Goal: Find specific page/section

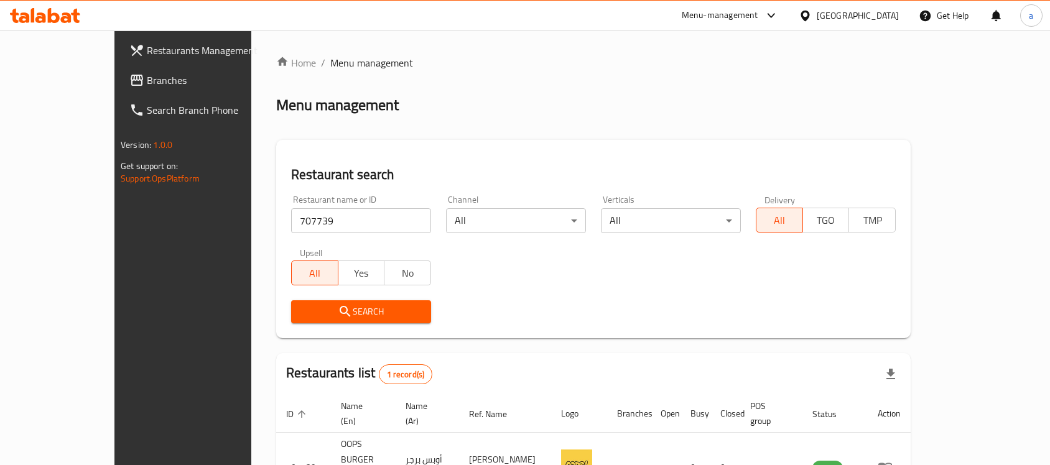
scroll to position [65, 0]
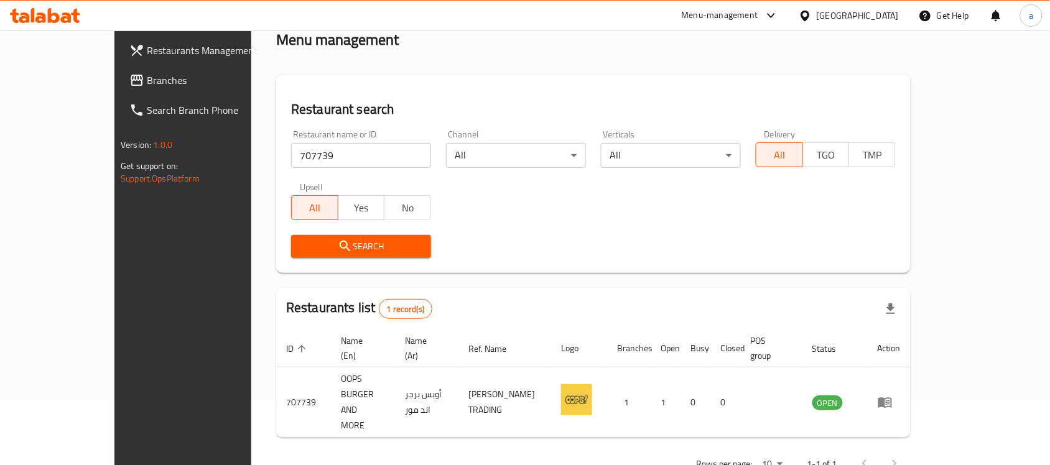
click at [888, 17] on div "[GEOGRAPHIC_DATA]" at bounding box center [858, 16] width 82 height 14
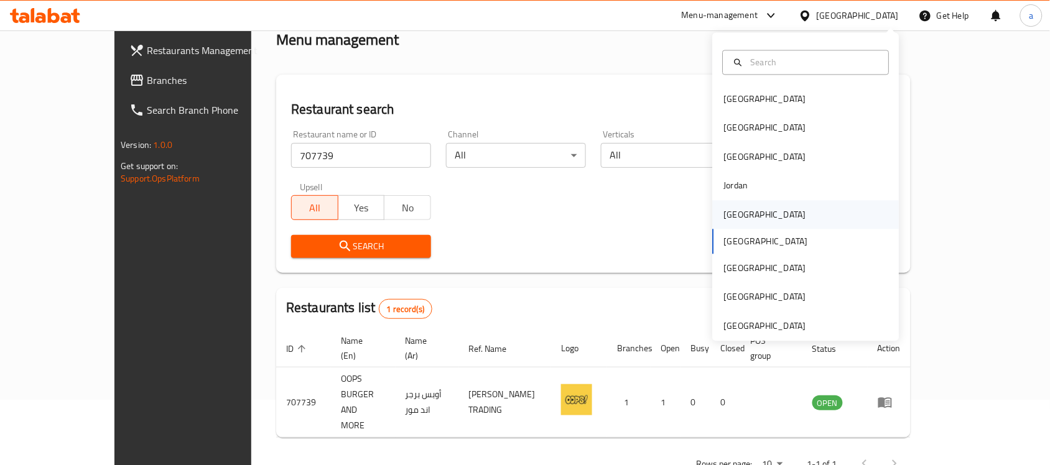
click at [760, 215] on div "[GEOGRAPHIC_DATA]" at bounding box center [806, 214] width 187 height 29
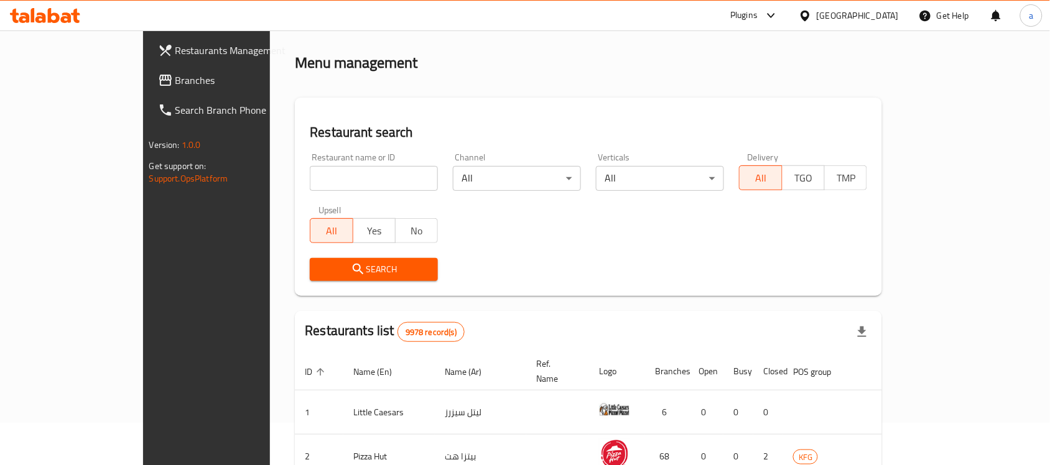
scroll to position [65, 0]
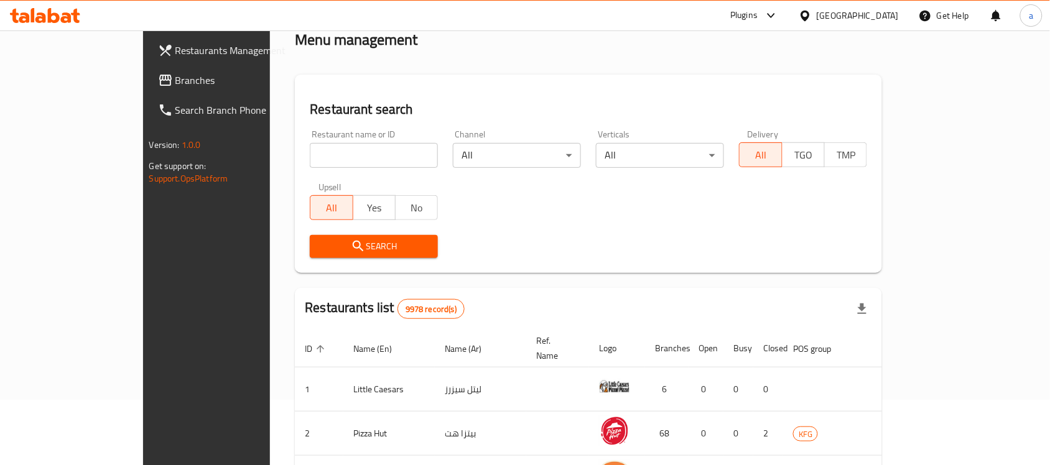
click at [175, 80] on span "Branches" at bounding box center [241, 80] width 133 height 15
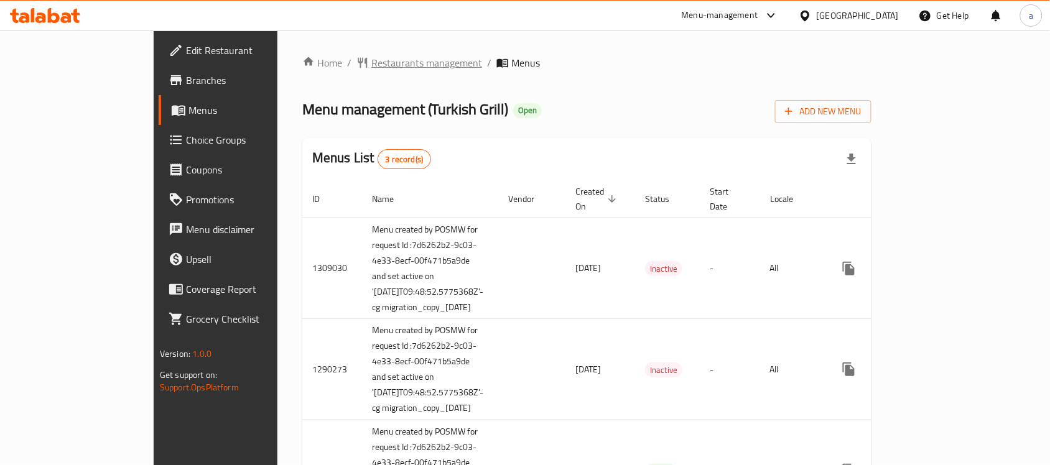
click at [371, 64] on span "Restaurants management" at bounding box center [426, 62] width 111 height 15
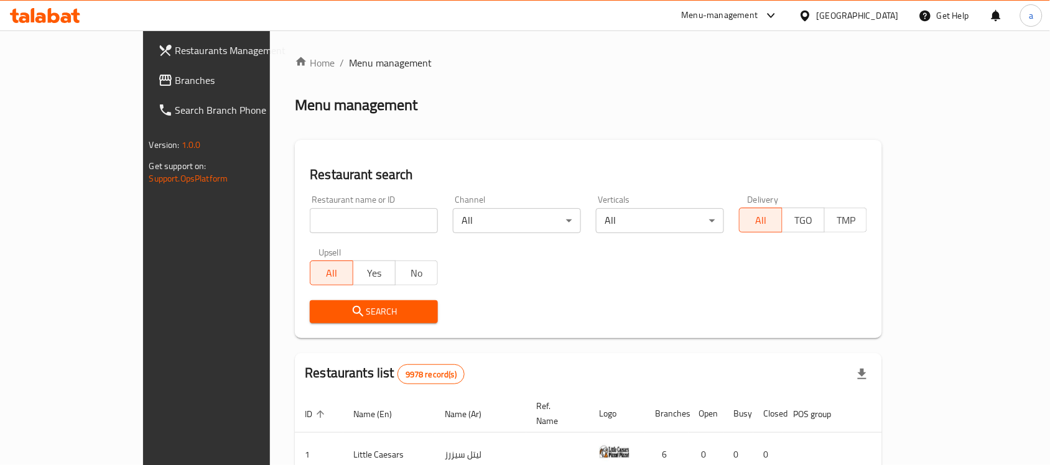
click at [323, 227] on input "search" at bounding box center [374, 220] width 128 height 25
paste input "172"
type input "172"
click at [320, 309] on span "Search" at bounding box center [374, 312] width 108 height 16
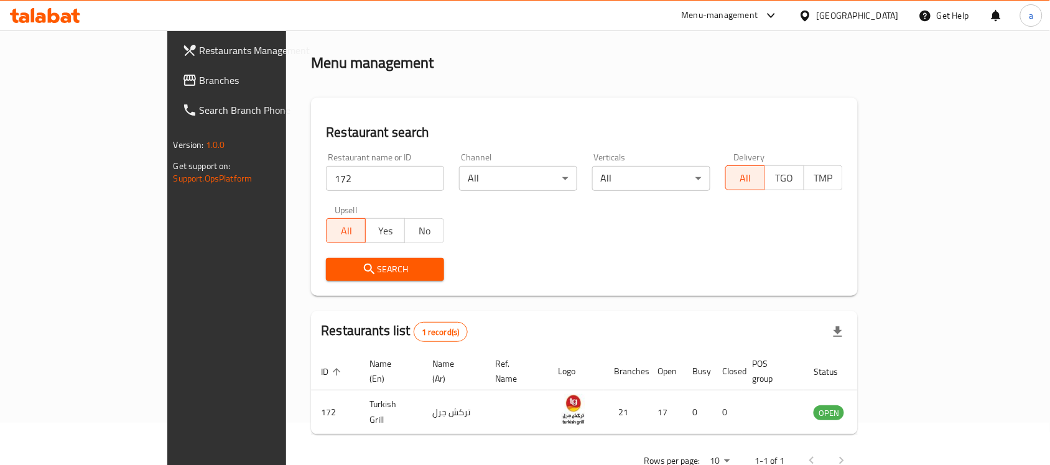
scroll to position [65, 0]
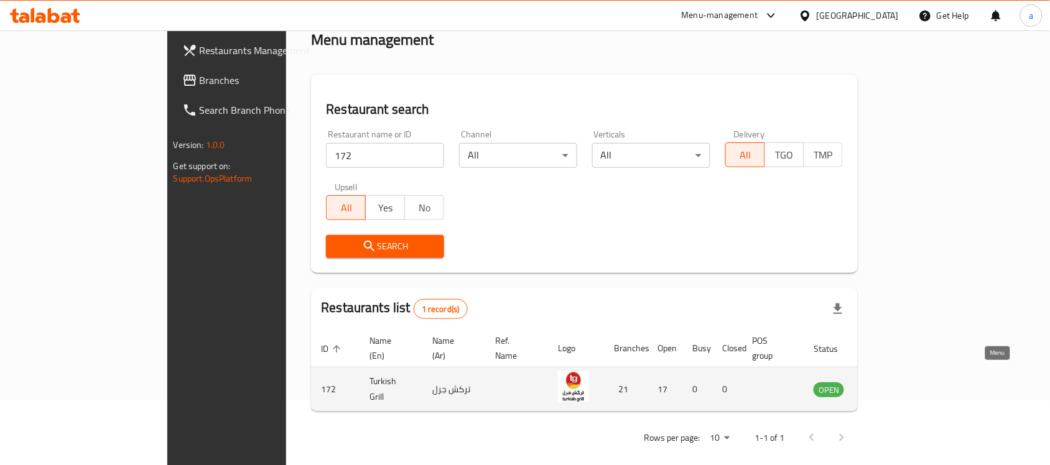
click at [891, 388] on icon "enhanced table" at bounding box center [889, 390] width 4 height 5
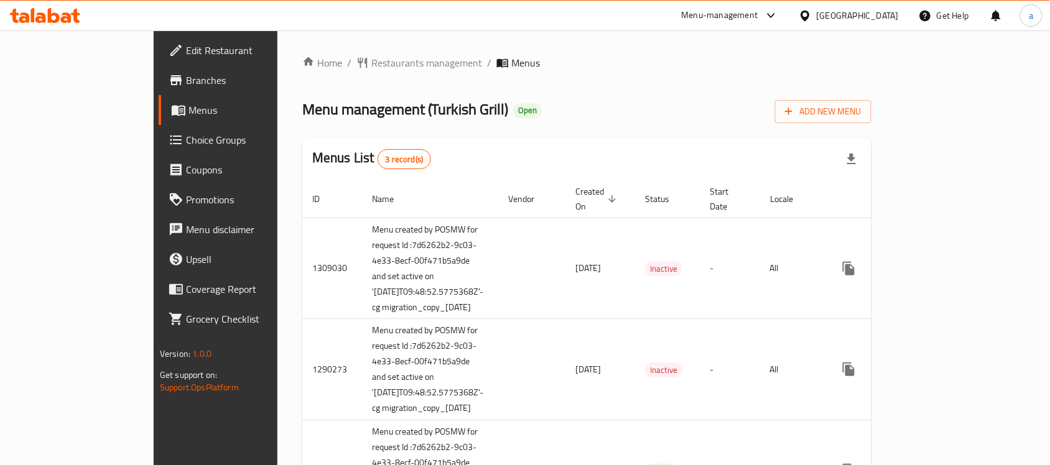
click at [188, 110] on span "Menus" at bounding box center [253, 110] width 131 height 15
click at [186, 76] on span "Branches" at bounding box center [252, 80] width 133 height 15
